Goal: Transaction & Acquisition: Subscribe to service/newsletter

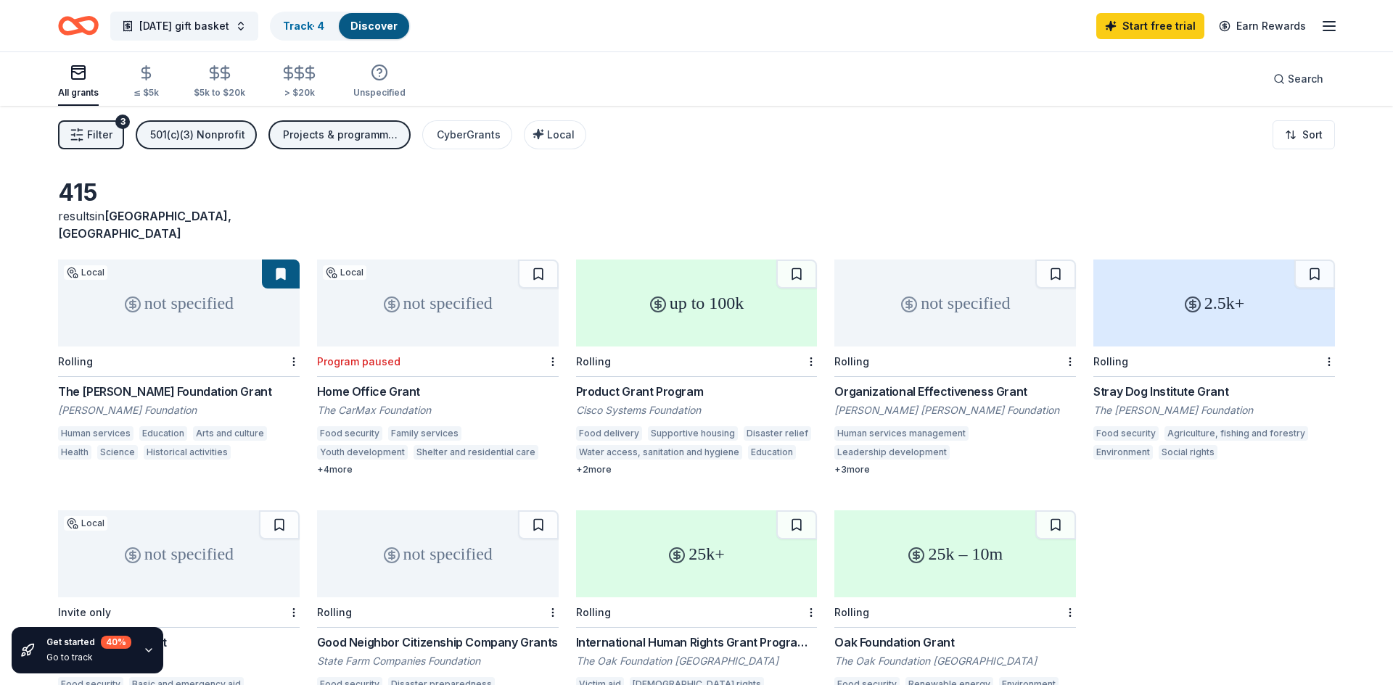
click at [455, 303] on div "not specified" at bounding box center [438, 303] width 242 height 87
click at [699, 329] on div "up to 100k Rolling Product Grant Program Cisco Systems Foundation Food delivery…" at bounding box center [697, 368] width 242 height 216
click at [1330, 345] on html "Thanksgiving gift basket Track · 6 Discover Start free trial Earn Rewards All g…" at bounding box center [696, 342] width 1393 height 685
click at [1201, 199] on html "Thanksgiving gift basket Track · 6 Discover Start free trial Earn Rewards All g…" at bounding box center [696, 342] width 1393 height 685
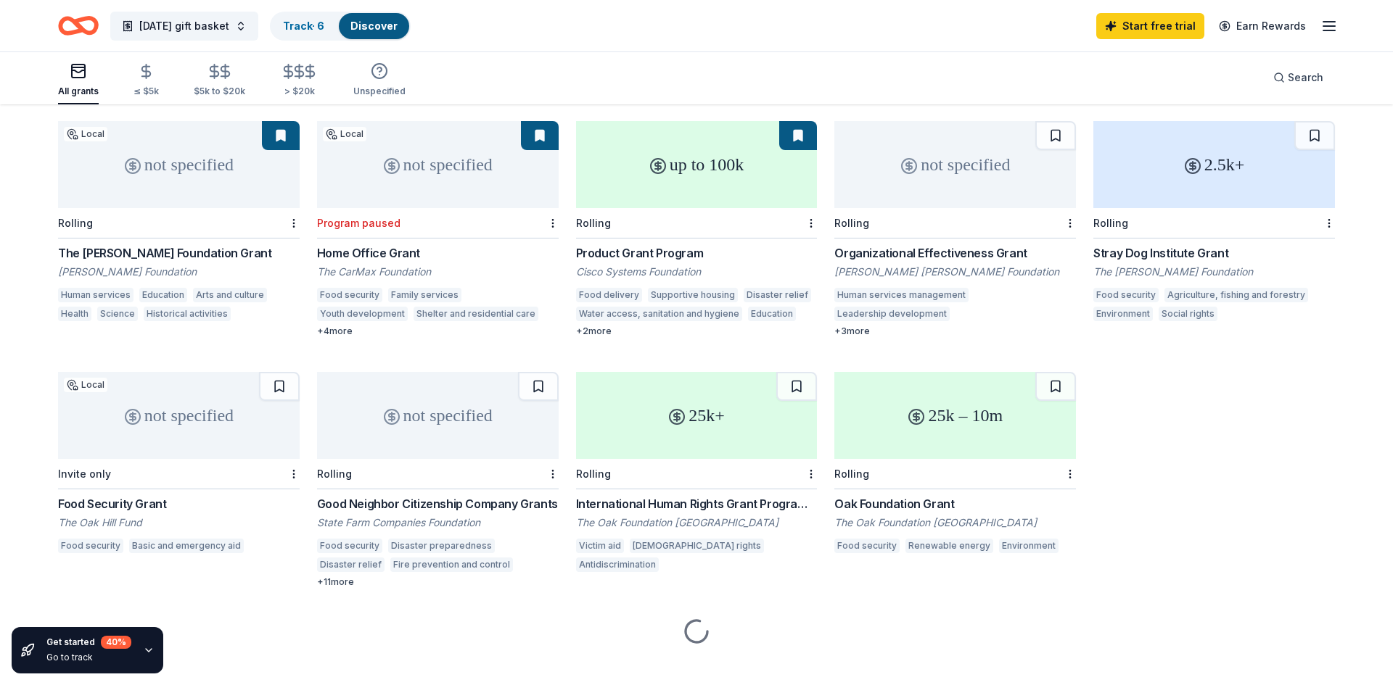
scroll to position [140, 0]
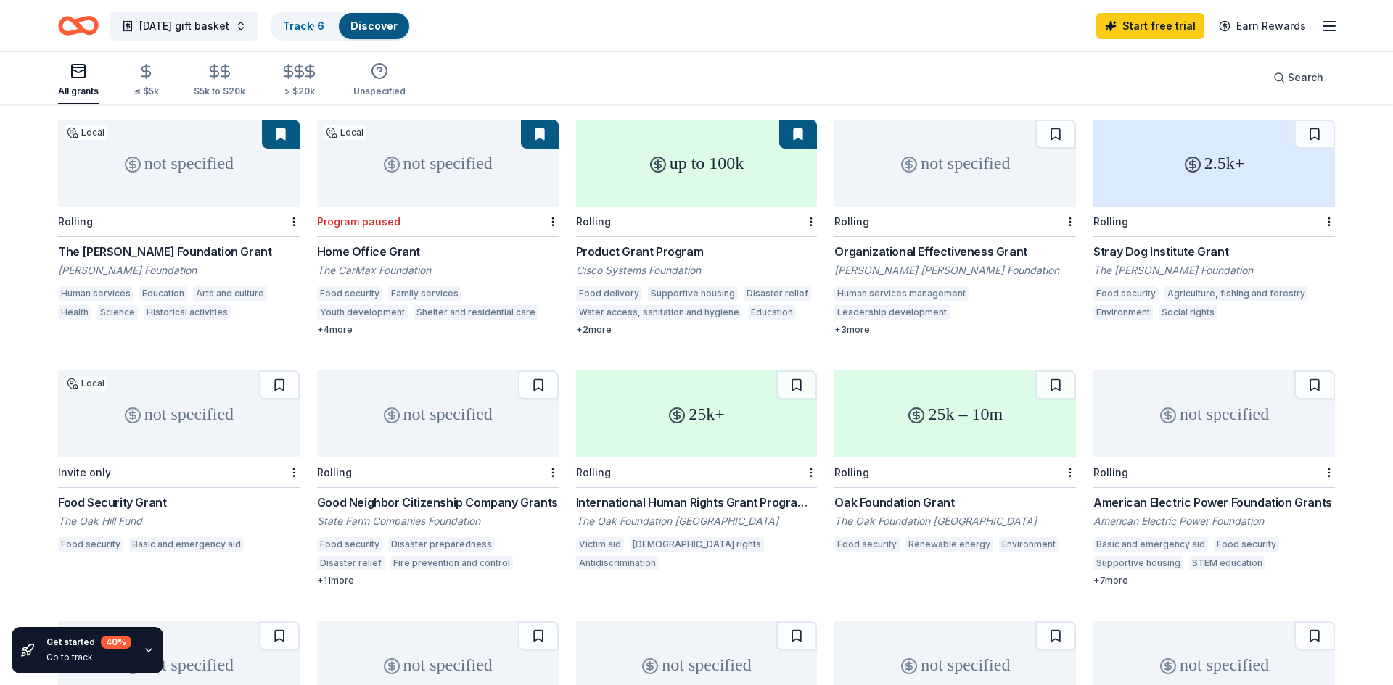
click at [169, 413] on div "not specified" at bounding box center [179, 414] width 242 height 87
click at [293, 454] on html "Thanksgiving gift basket Track · 6 Discover Start free trial Earn Rewards All g…" at bounding box center [696, 202] width 1393 height 685
click at [261, 479] on div "Not interested" at bounding box center [247, 481] width 97 height 26
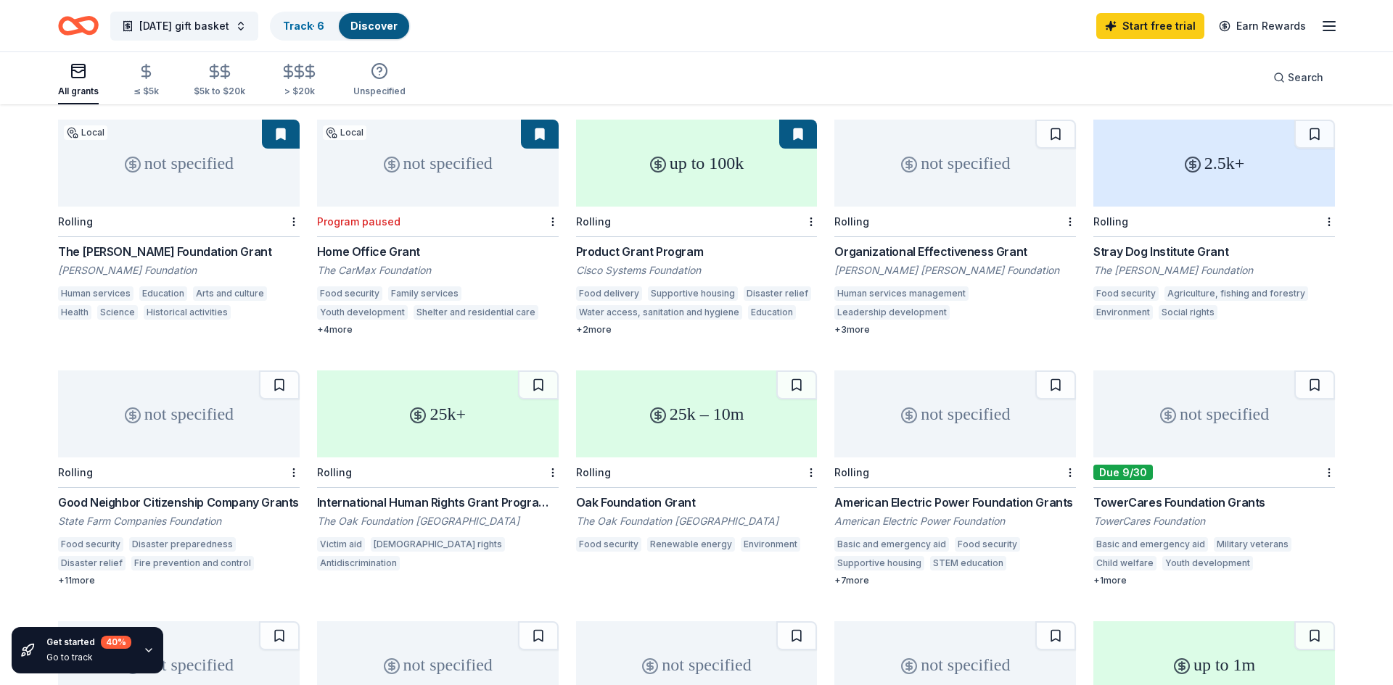
click at [197, 401] on div "not specified" at bounding box center [179, 414] width 242 height 87
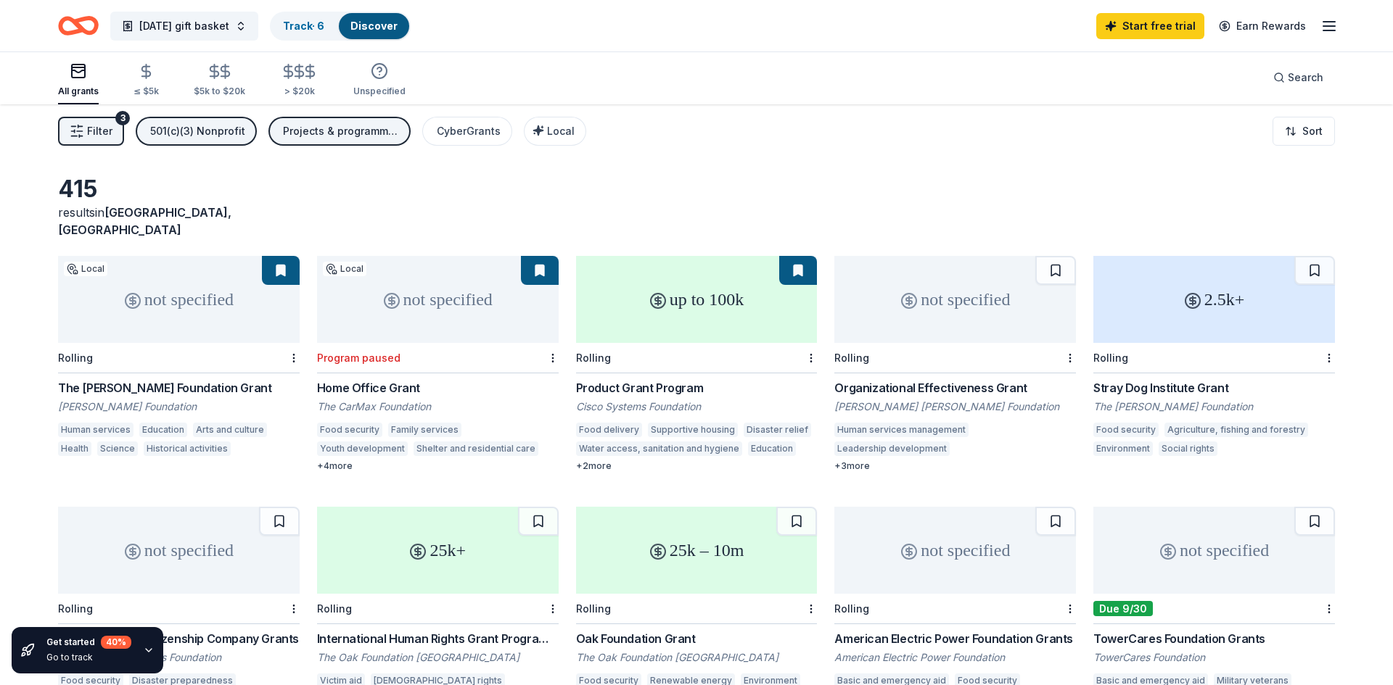
scroll to position [0, 0]
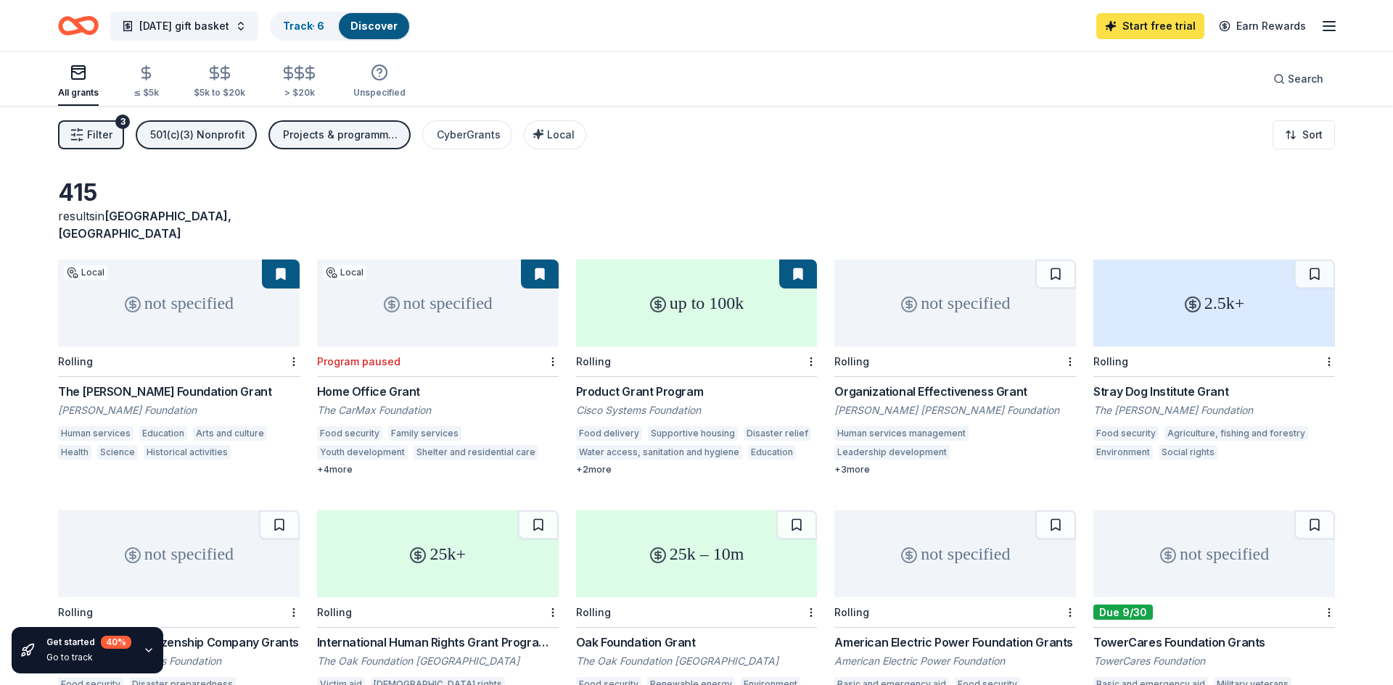
click at [1148, 28] on link "Start free trial" at bounding box center [1150, 26] width 108 height 26
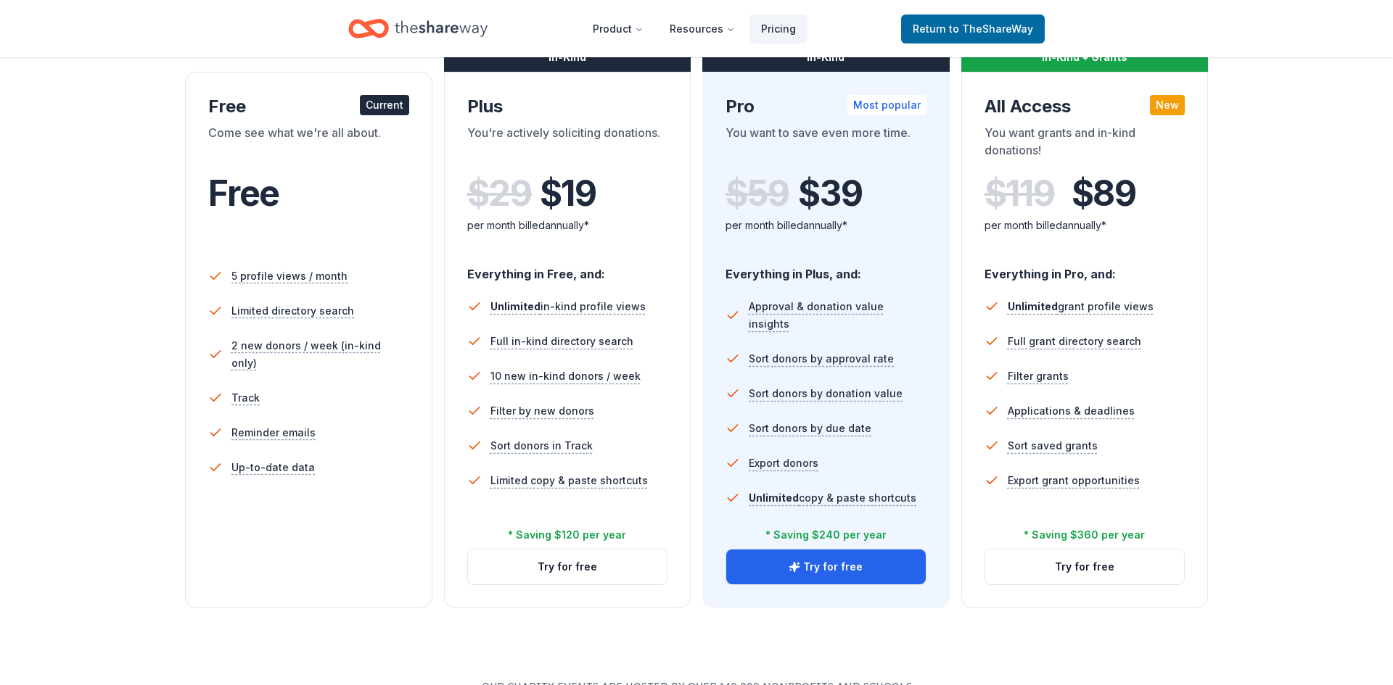
scroll to position [312, 0]
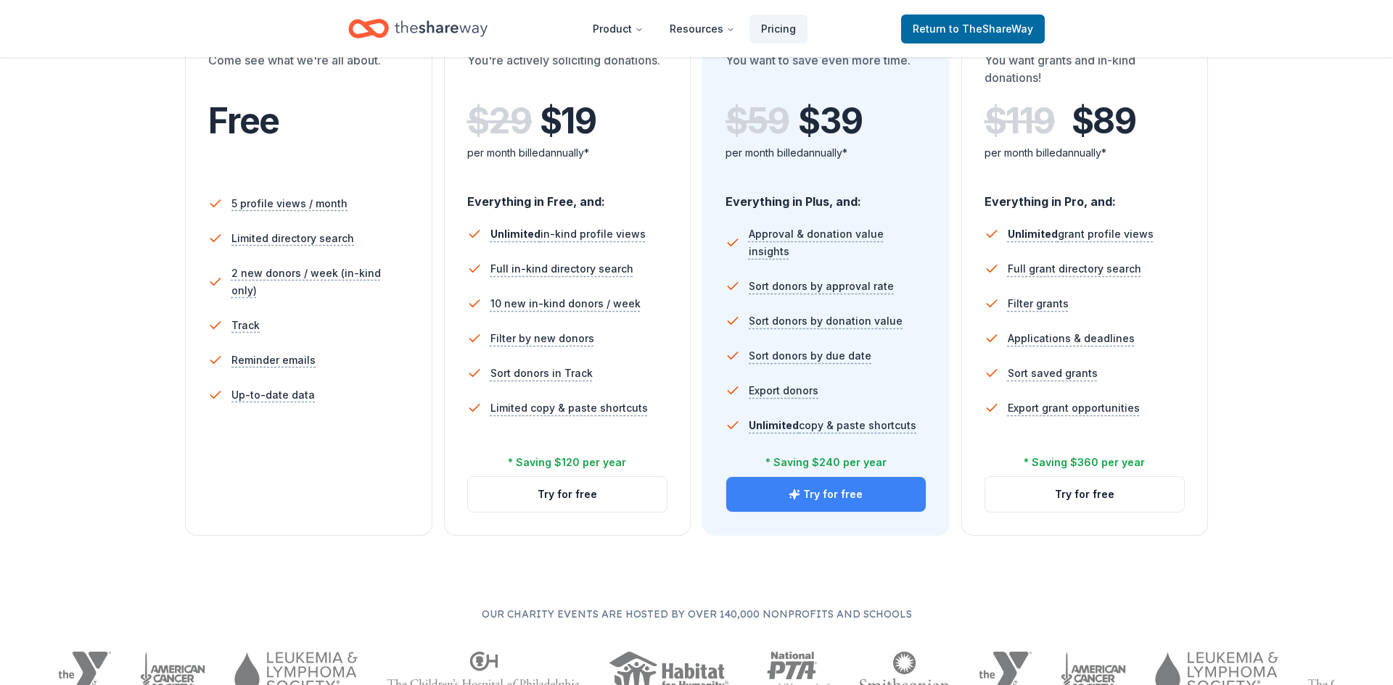
click at [827, 496] on button "Try for free" at bounding box center [825, 494] width 199 height 35
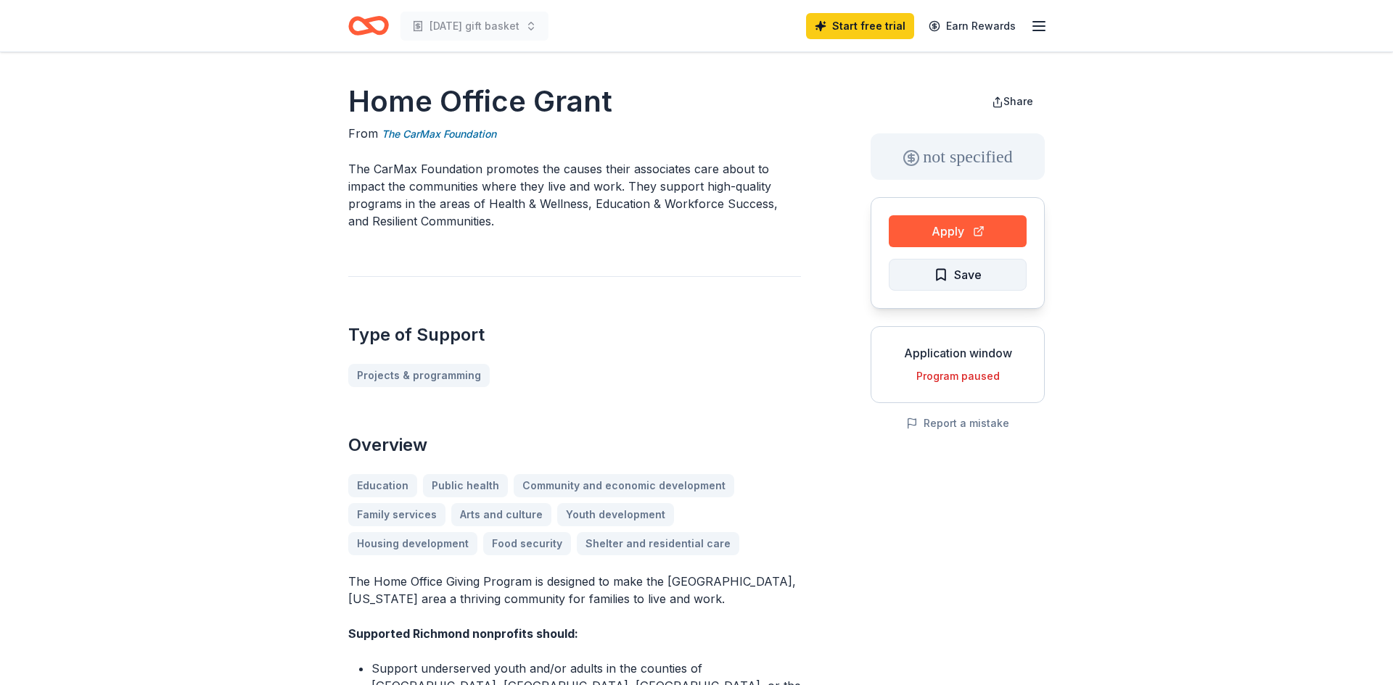
click at [968, 273] on span "Save" at bounding box center [968, 274] width 28 height 19
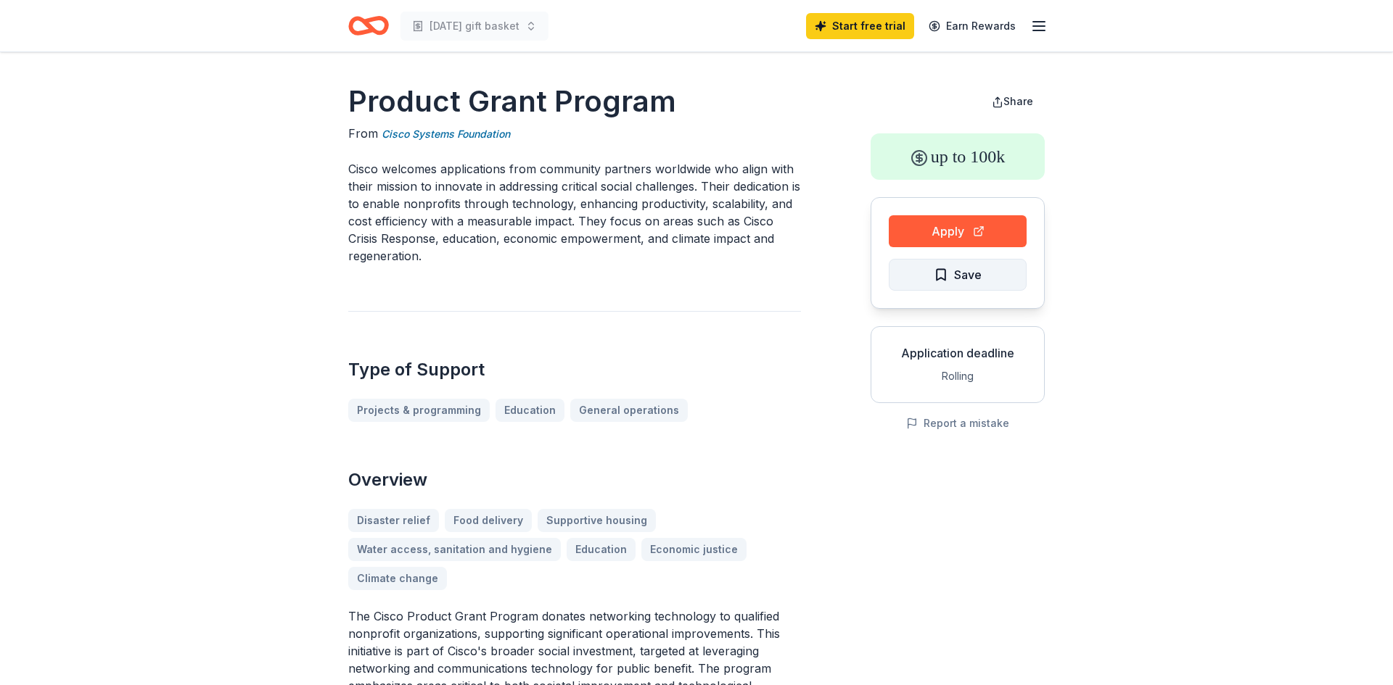
click at [963, 274] on span "Save" at bounding box center [968, 274] width 28 height 19
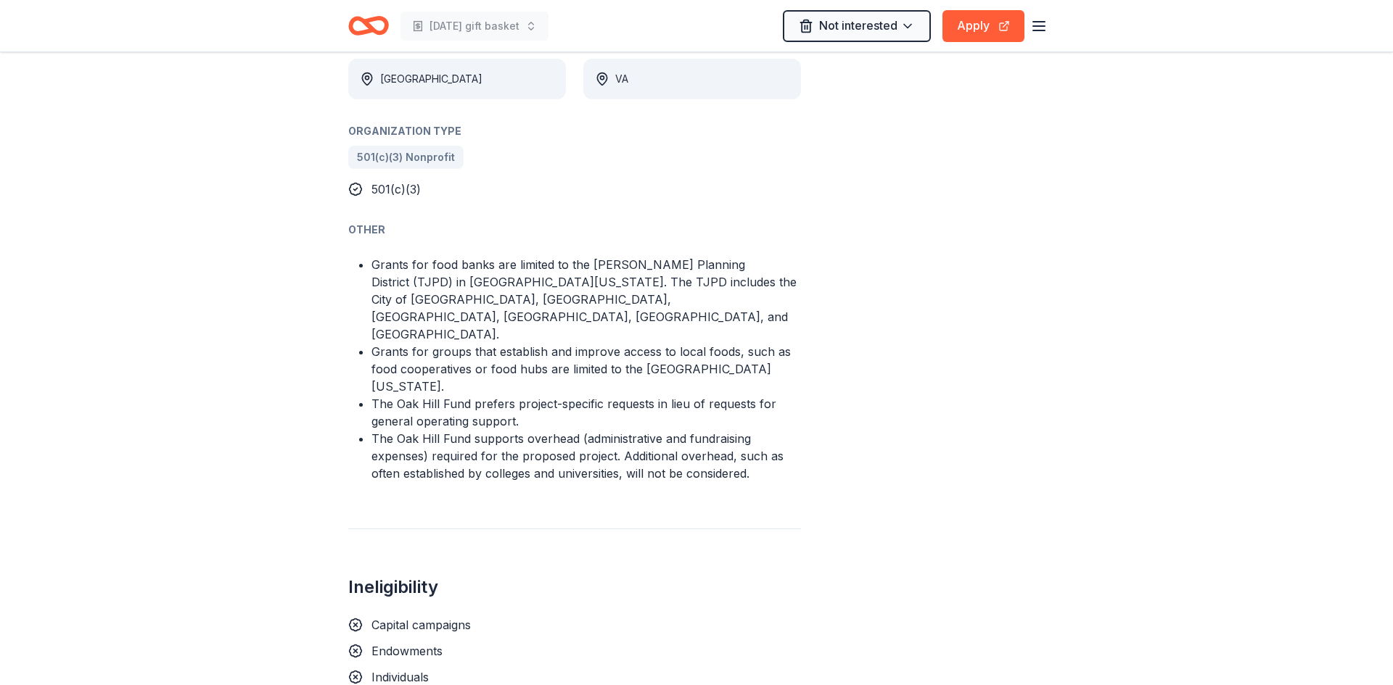
scroll to position [862, 0]
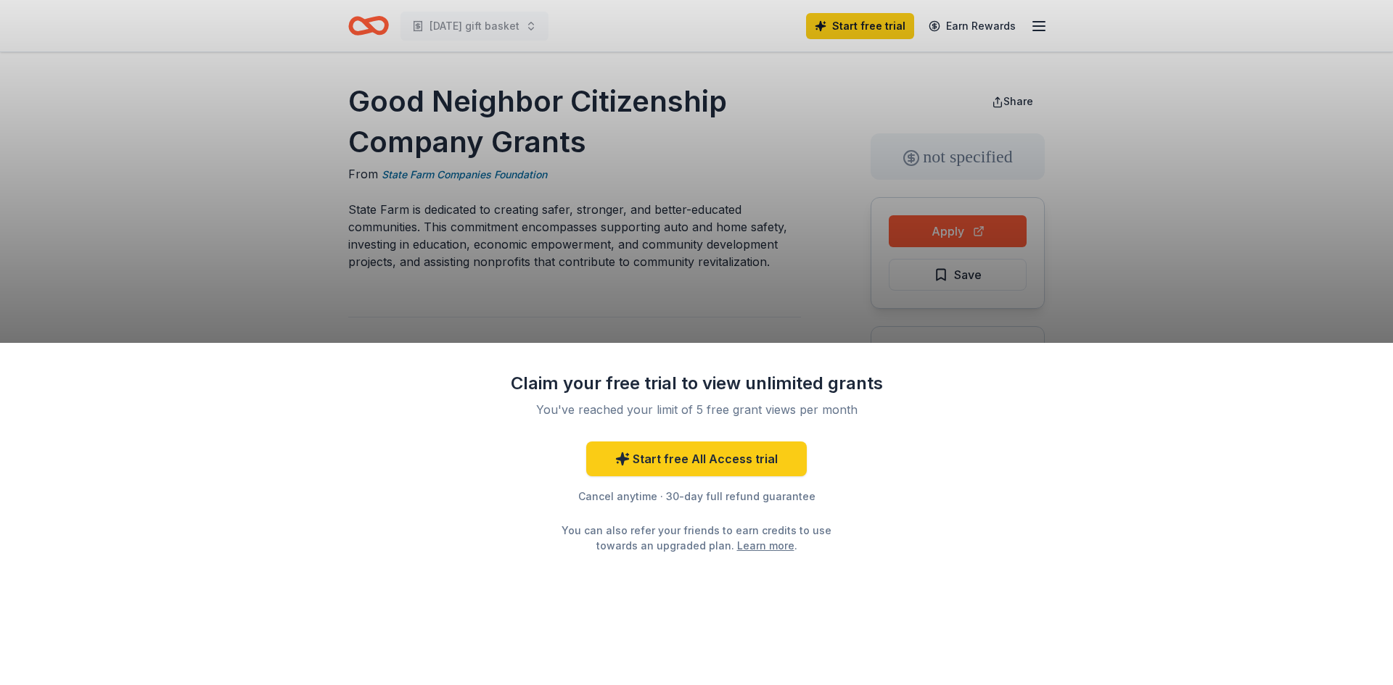
scroll to position [15, 0]
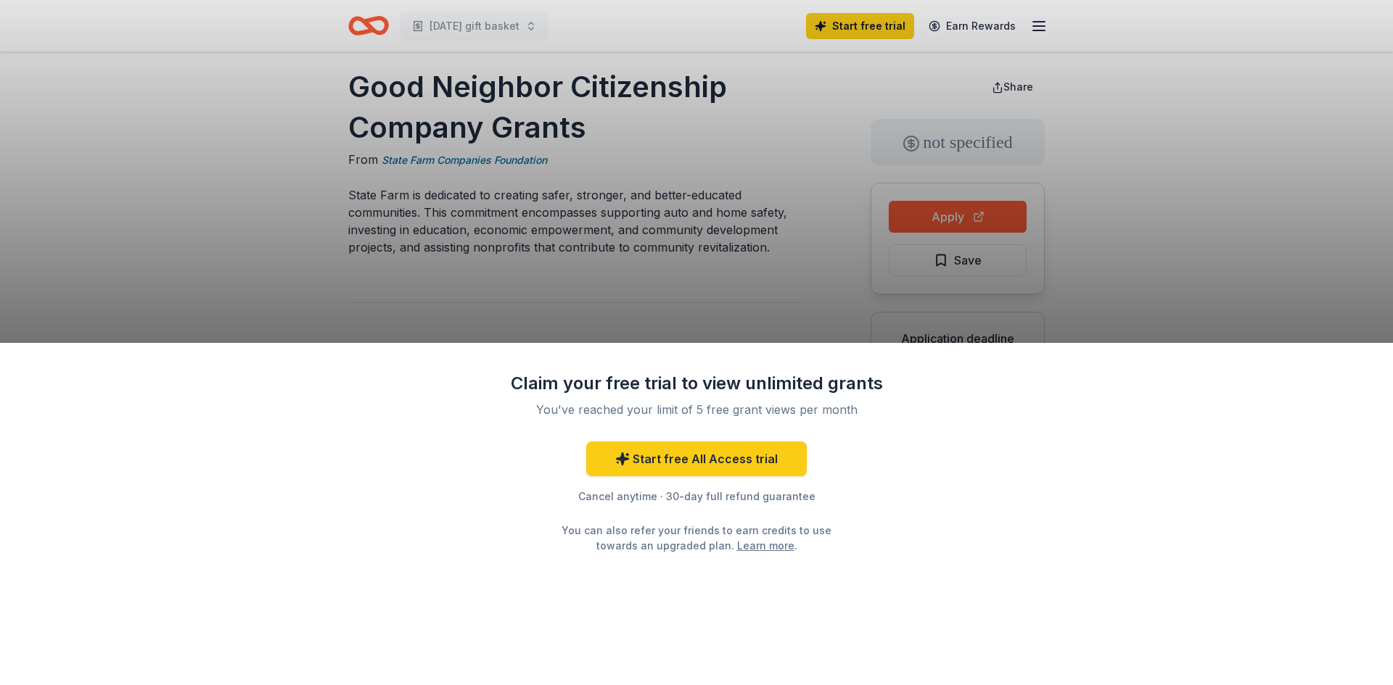
click at [712, 300] on div "Claim your free trial to view unlimited grants You've reached your limit of 5 f…" at bounding box center [696, 342] width 1393 height 685
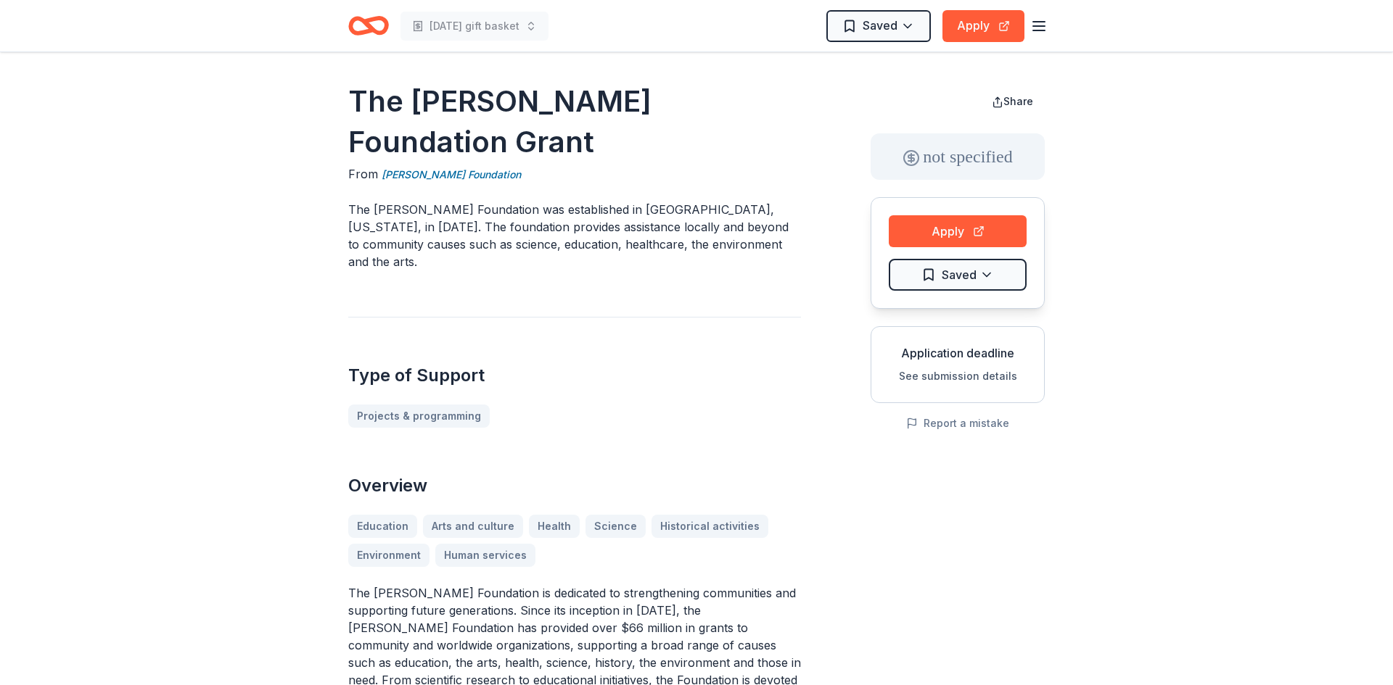
scroll to position [1089, 0]
